Goal: Information Seeking & Learning: Understand process/instructions

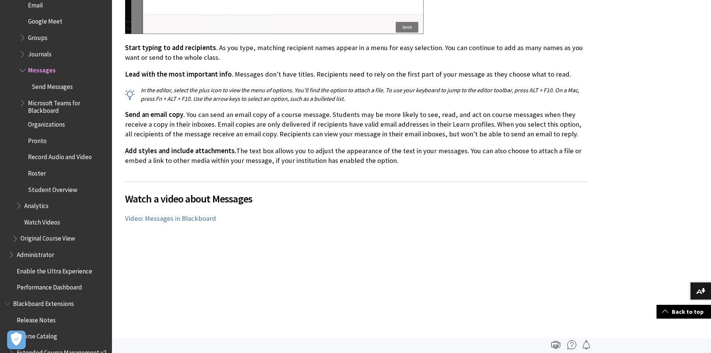
scroll to position [1188, 0]
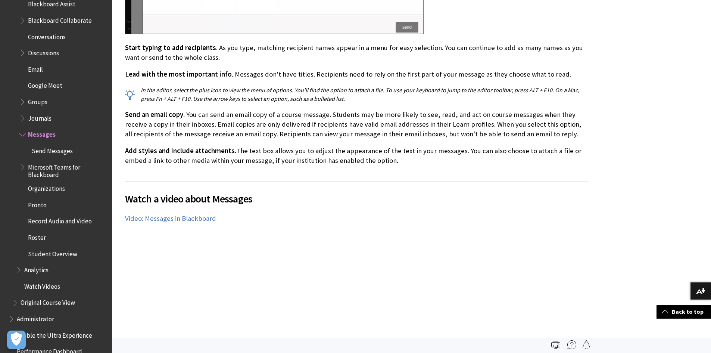
click at [23, 131] on span "Book outline for Blackboard Learn Help" at bounding box center [23, 132] width 8 height 9
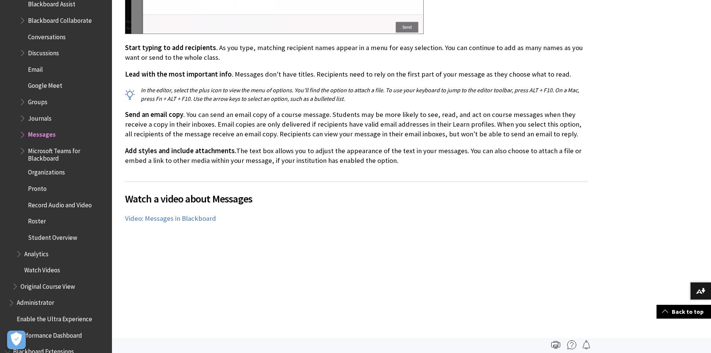
click at [22, 48] on span "Book outline for Blackboard Learn Help" at bounding box center [23, 51] width 8 height 9
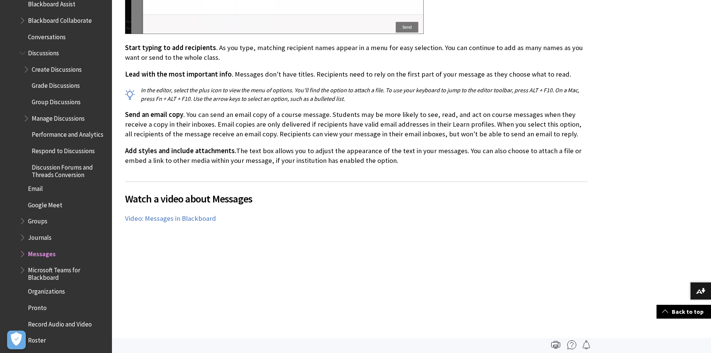
click at [56, 100] on span "Group Discussions" at bounding box center [56, 101] width 49 height 10
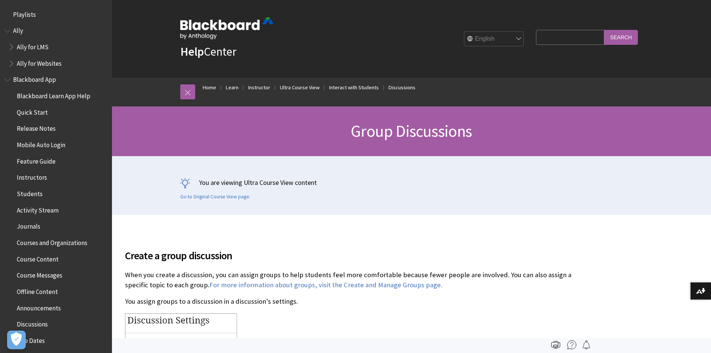
scroll to position [1267, 0]
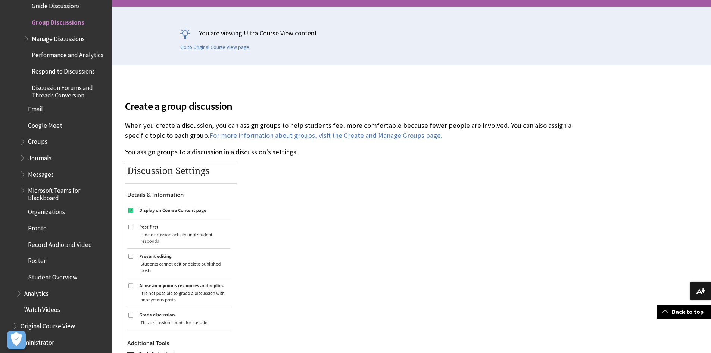
click at [313, 223] on div at bounding box center [356, 286] width 463 height 244
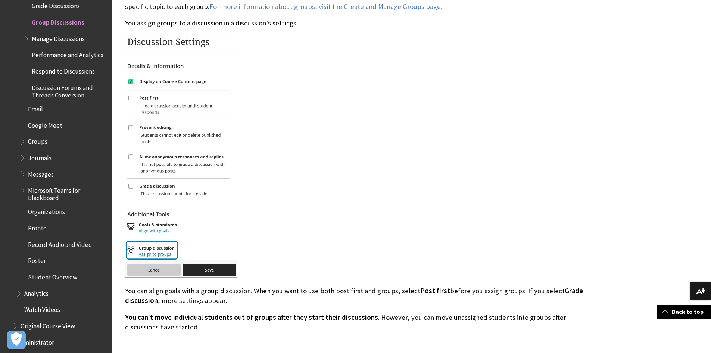
scroll to position [336, 0]
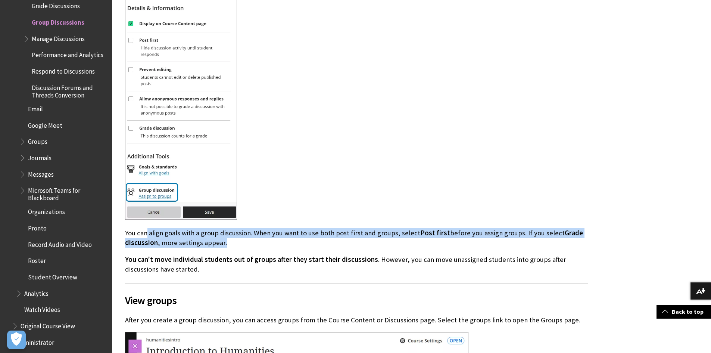
drag, startPoint x: 148, startPoint y: 233, endPoint x: 289, endPoint y: 240, distance: 141.7
click at [289, 240] on p "You can align goals with a group discussion. When you want to use both post fir…" at bounding box center [356, 237] width 463 height 19
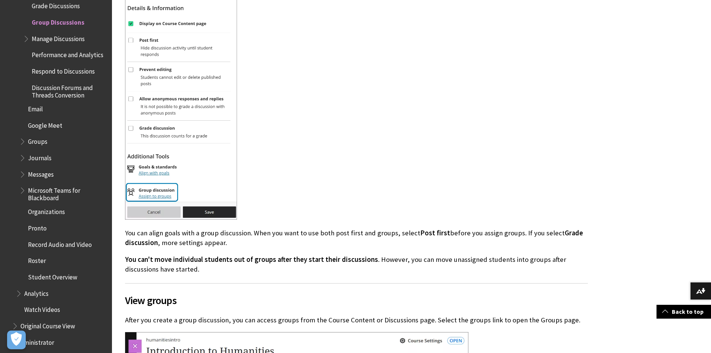
click at [242, 258] on span "You can't move individual students out of groups after they start their discuss…" at bounding box center [251, 259] width 253 height 9
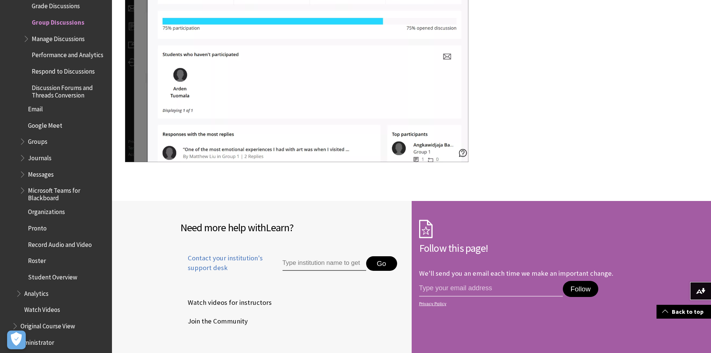
scroll to position [2166, 0]
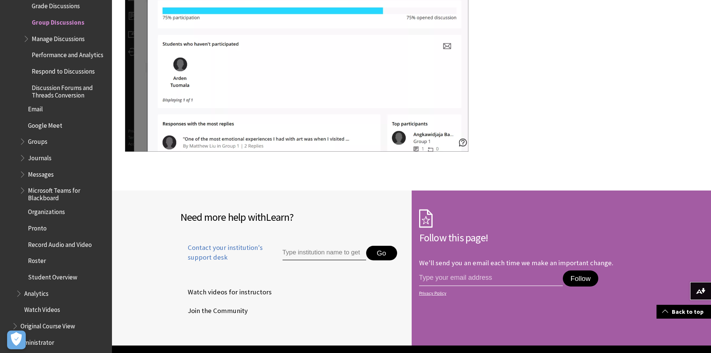
click at [582, 77] on div at bounding box center [356, 18] width 463 height 270
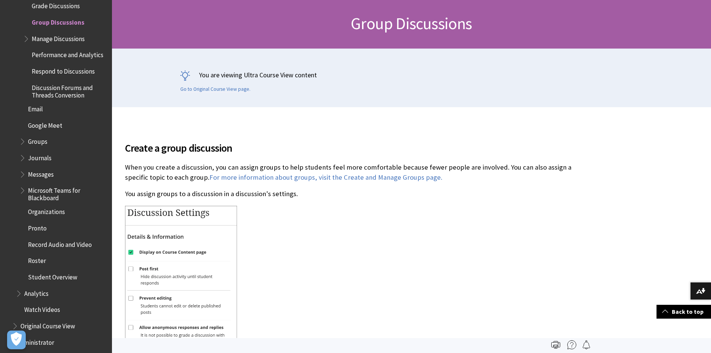
scroll to position [0, 0]
